Goal: Browse casually

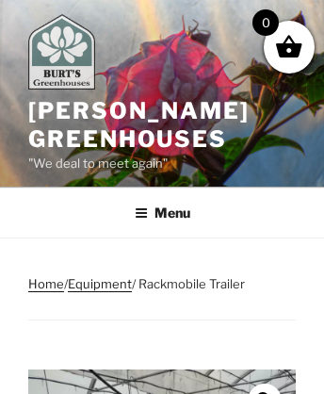
click at [69, 55] on img at bounding box center [61, 51] width 67 height 75
